Goal: Find specific page/section: Find specific page/section

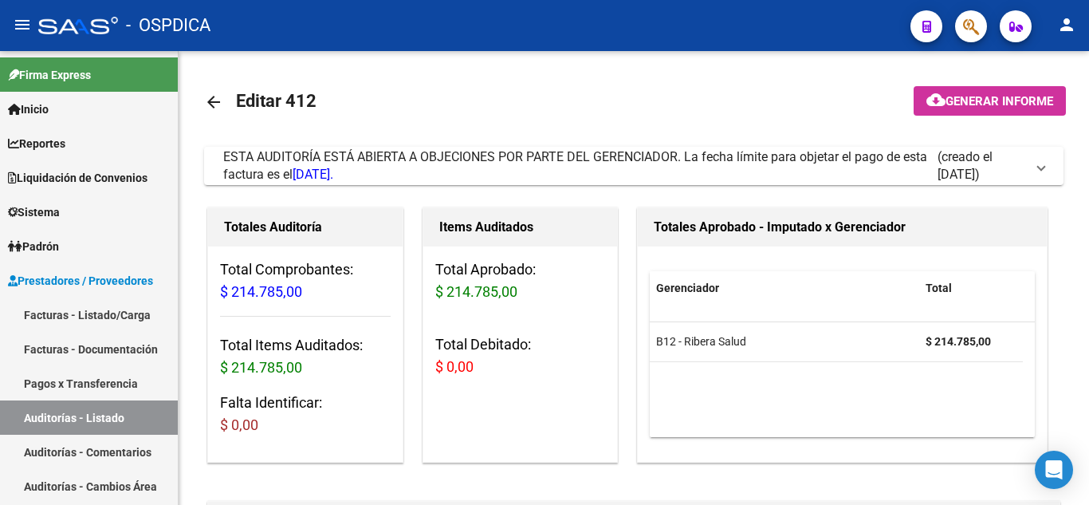
scroll to position [842, 0]
click at [78, 240] on link "Padrón" at bounding box center [89, 246] width 178 height 34
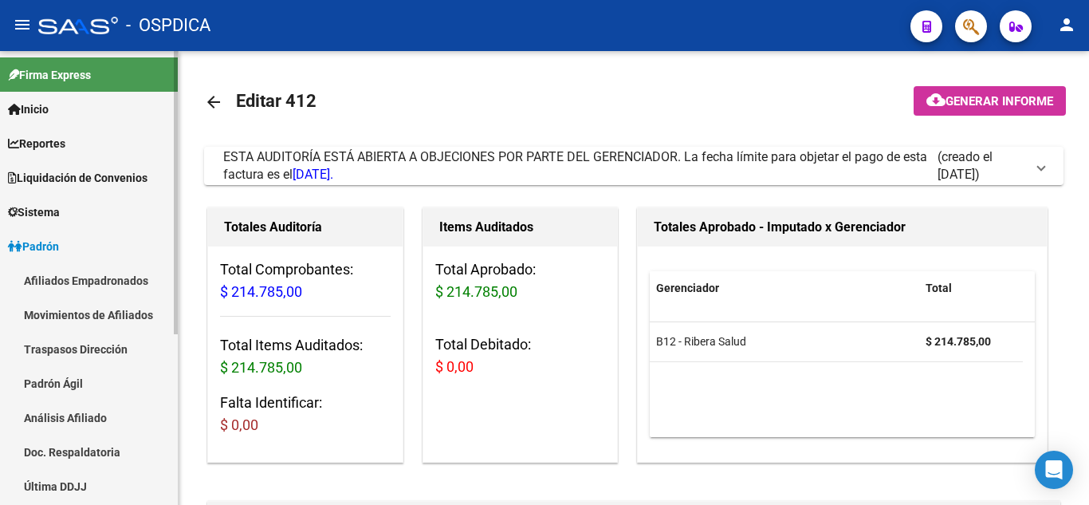
click at [88, 280] on link "Afiliados Empadronados" at bounding box center [89, 280] width 178 height 34
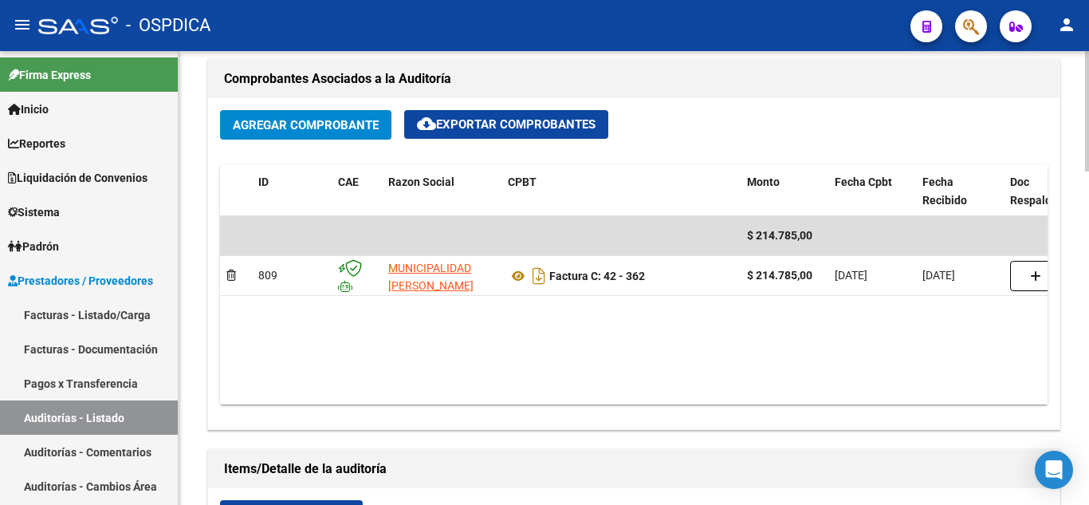
scroll to position [717, 0]
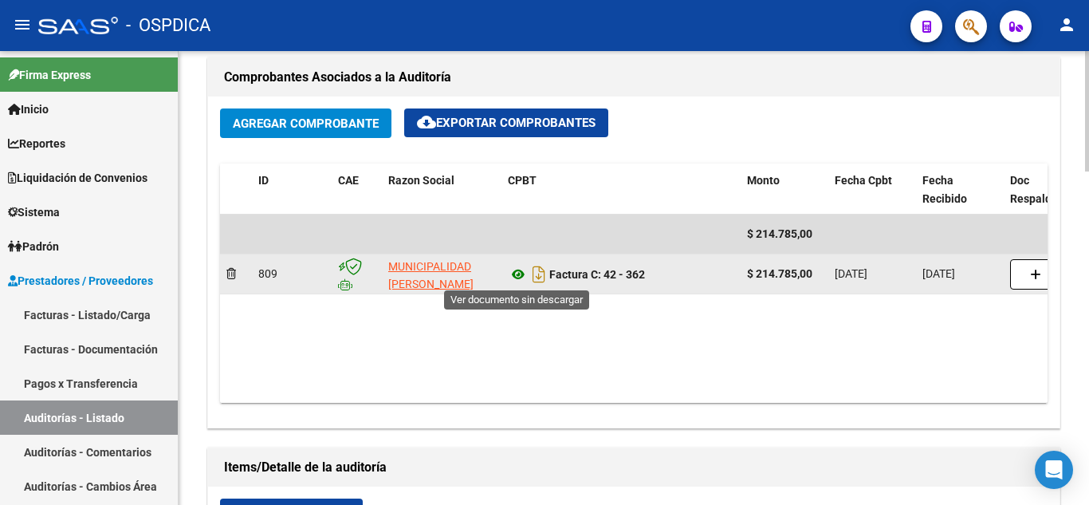
click at [518, 269] on icon at bounding box center [518, 274] width 21 height 19
click at [518, 277] on icon at bounding box center [518, 274] width 21 height 19
